Goal: Information Seeking & Learning: Learn about a topic

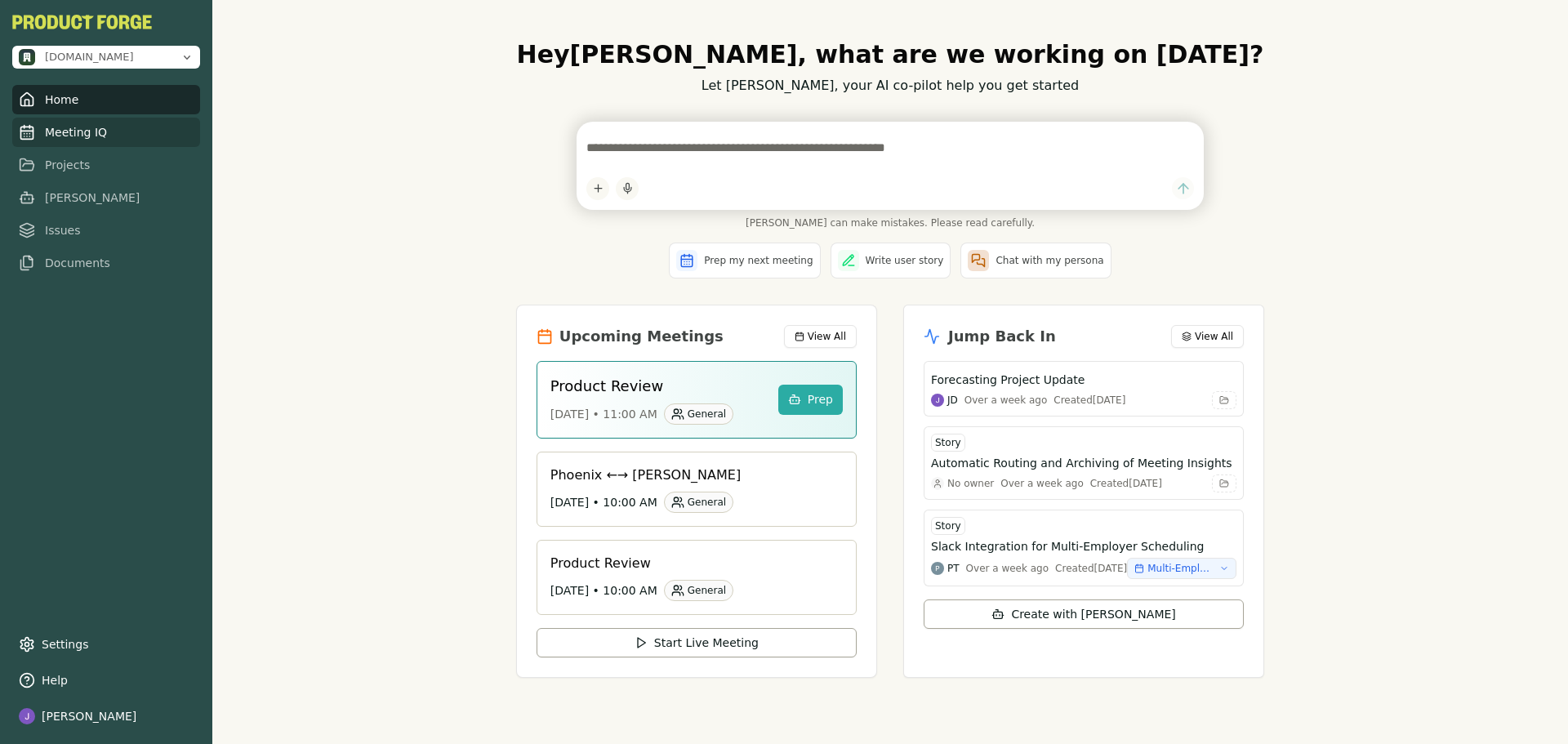
click at [80, 139] on link "Meeting IQ" at bounding box center [106, 132] width 187 height 29
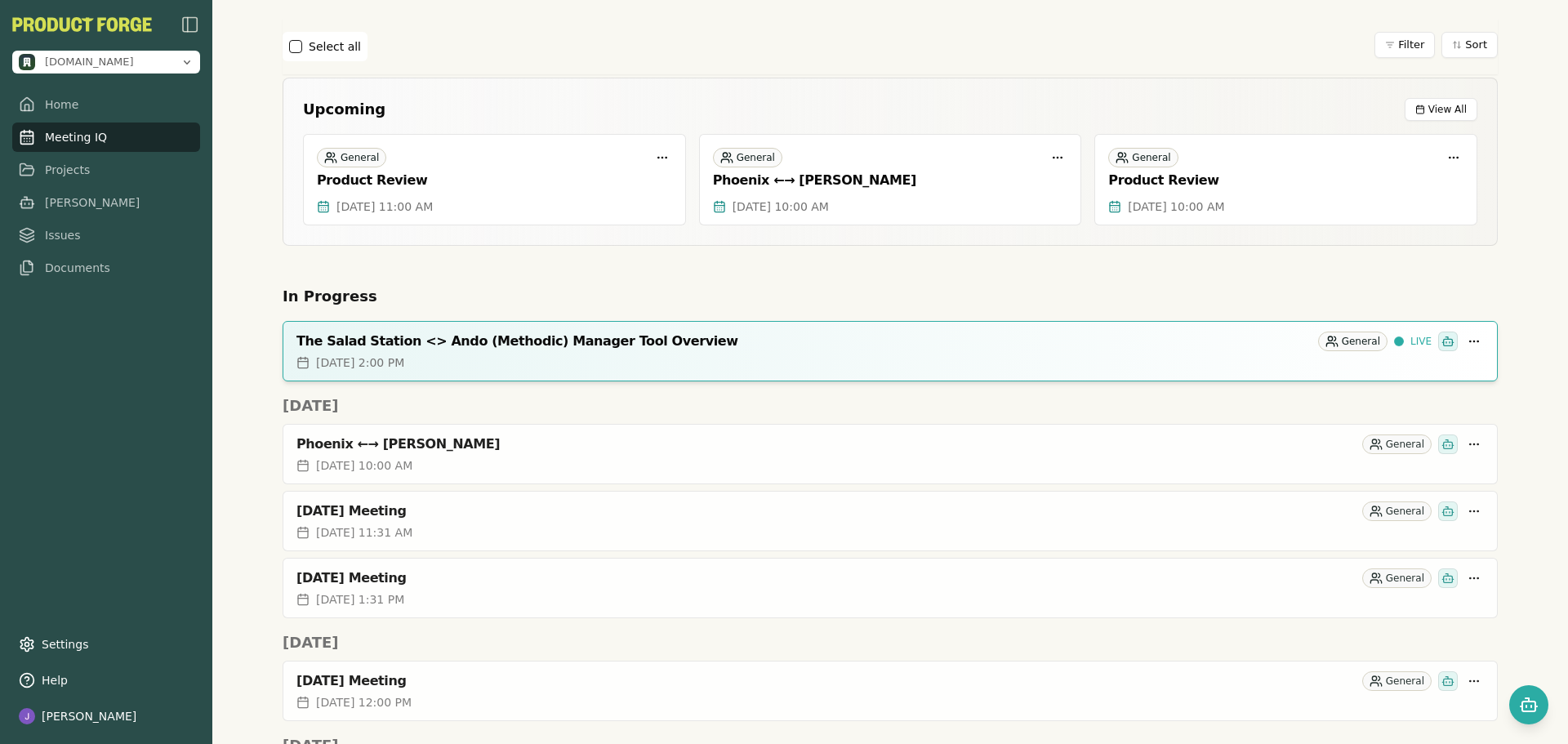
scroll to position [82, 0]
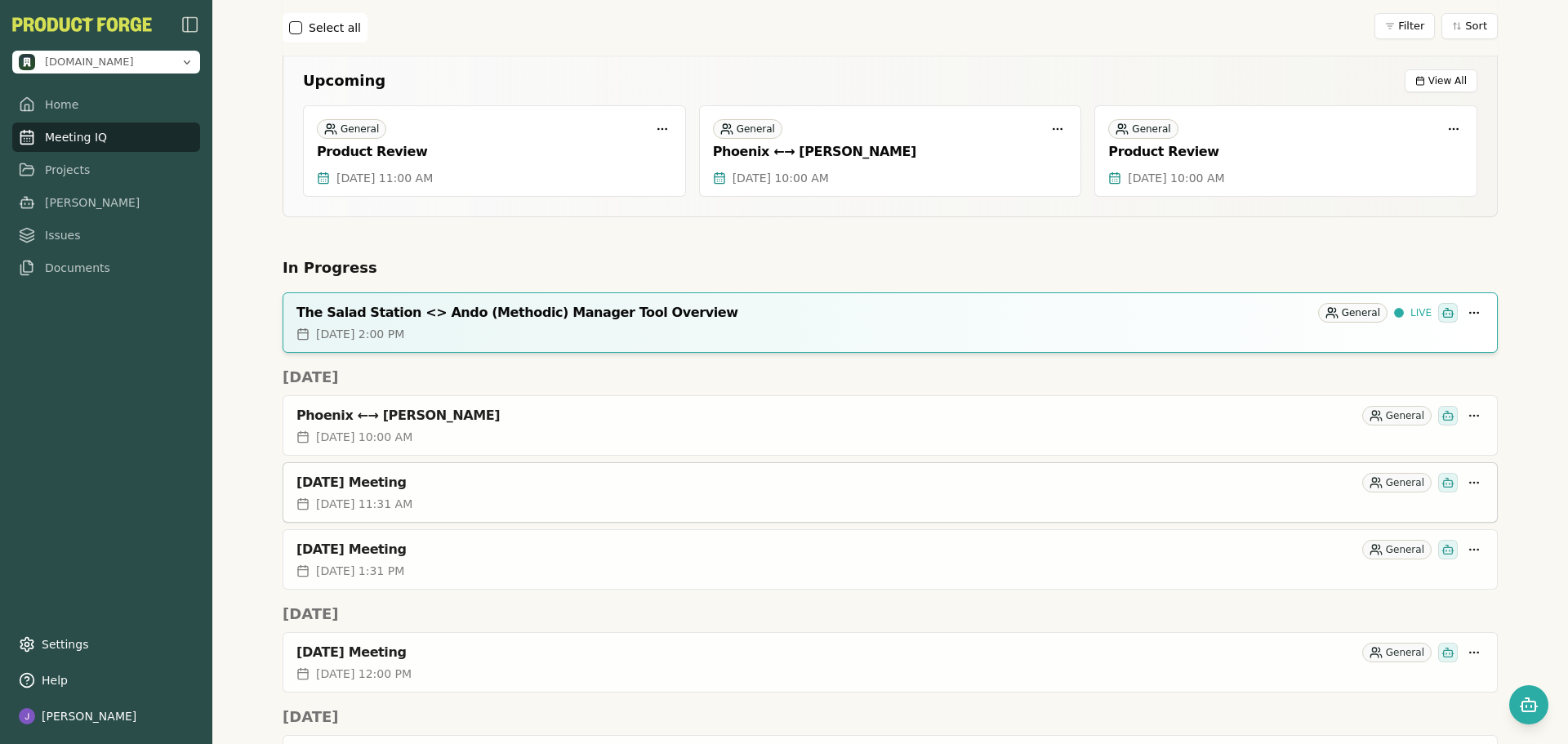
click at [643, 478] on div "[DATE] Meeting" at bounding box center [826, 483] width 1059 height 16
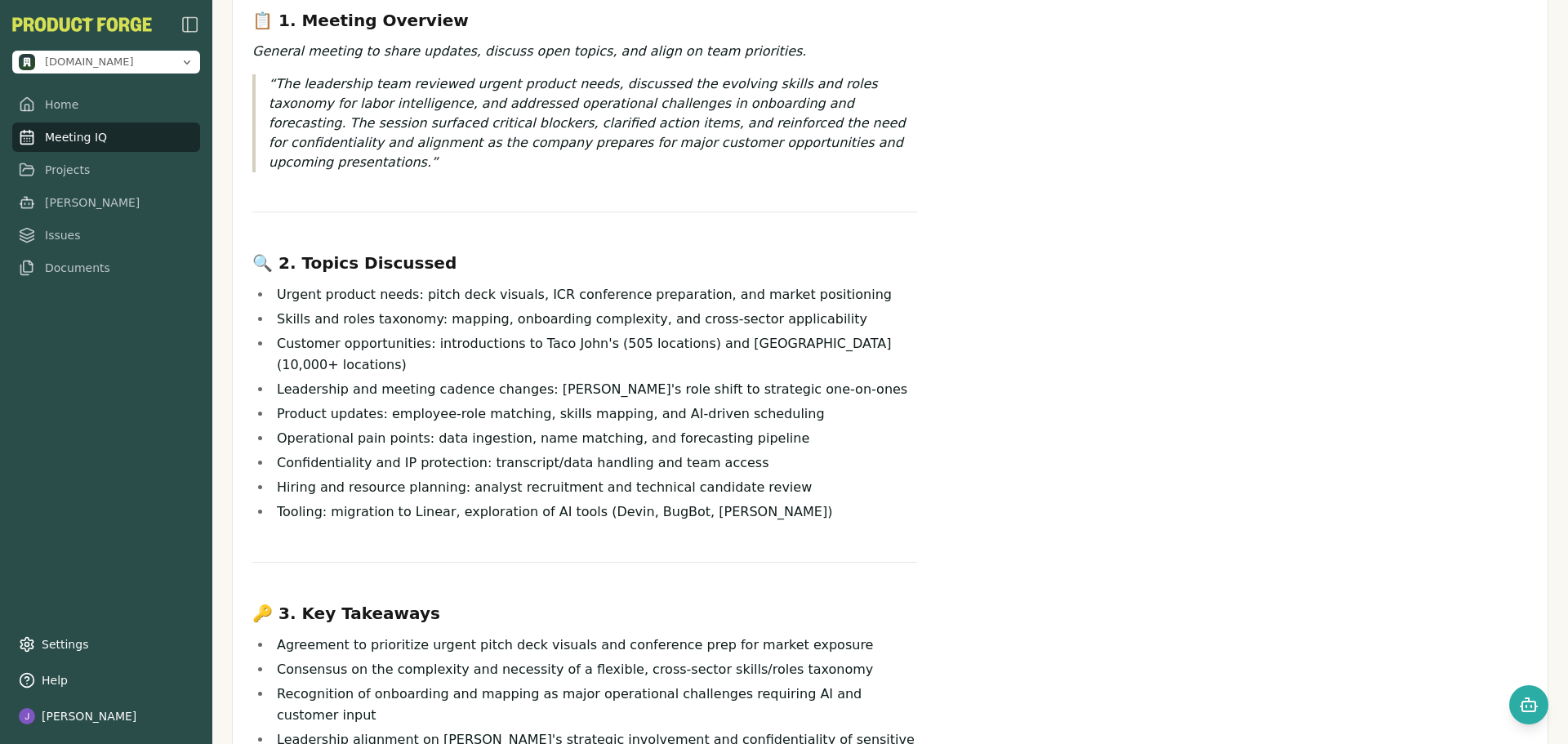
scroll to position [163, 0]
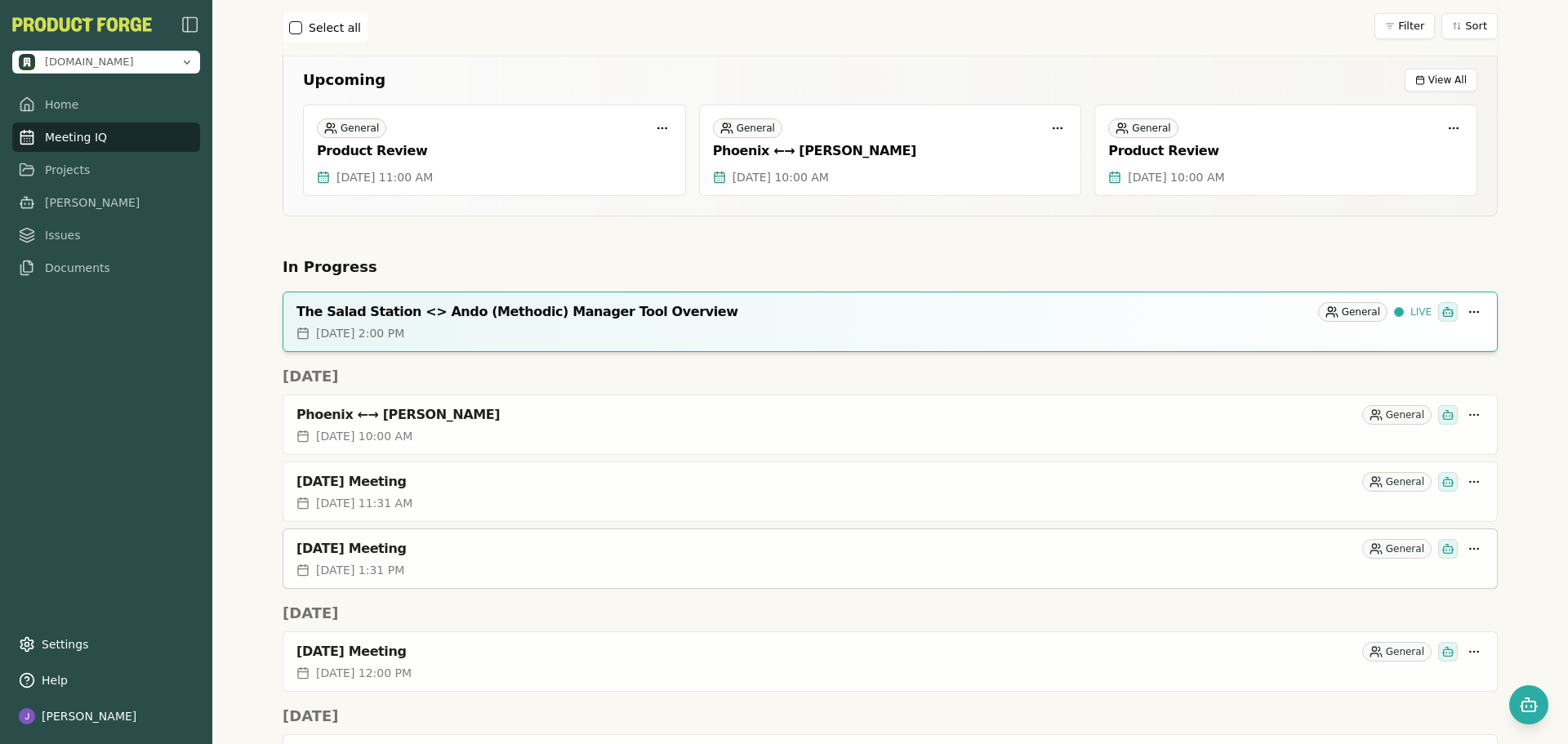
scroll to position [327, 0]
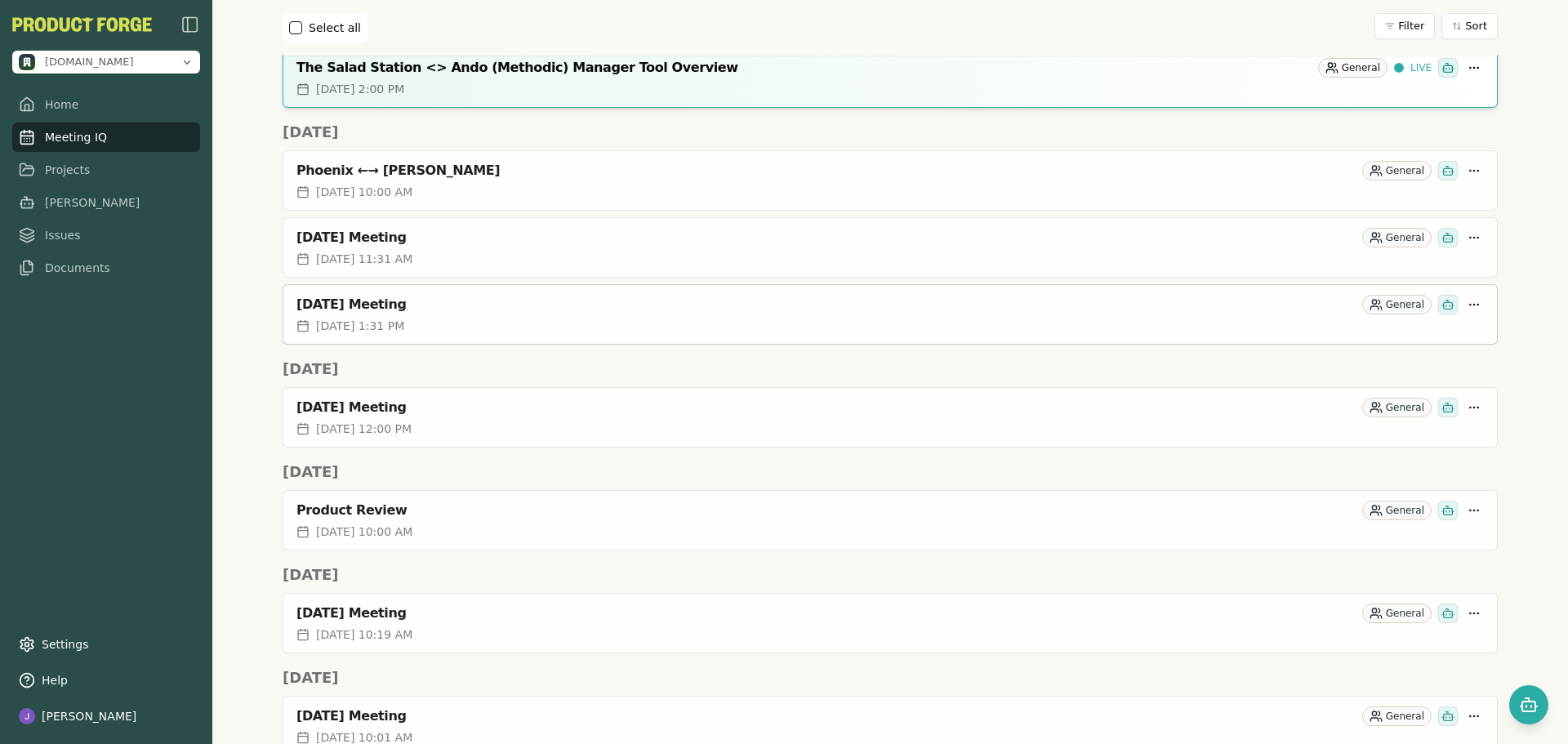
click at [564, 292] on div "[DATE] Meeting General" at bounding box center [891, 302] width 1214 height 33
